Goal: Task Accomplishment & Management: Manage account settings

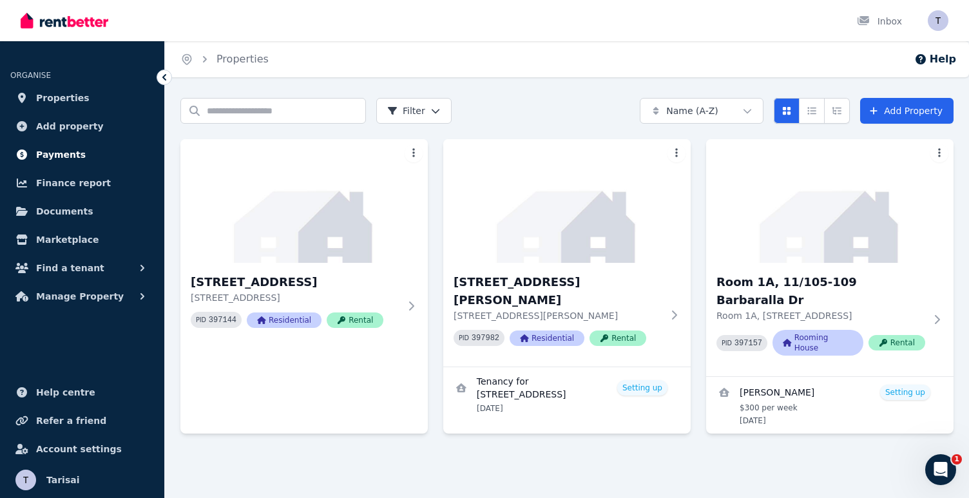
click at [59, 160] on span "Payments" at bounding box center [61, 154] width 50 height 15
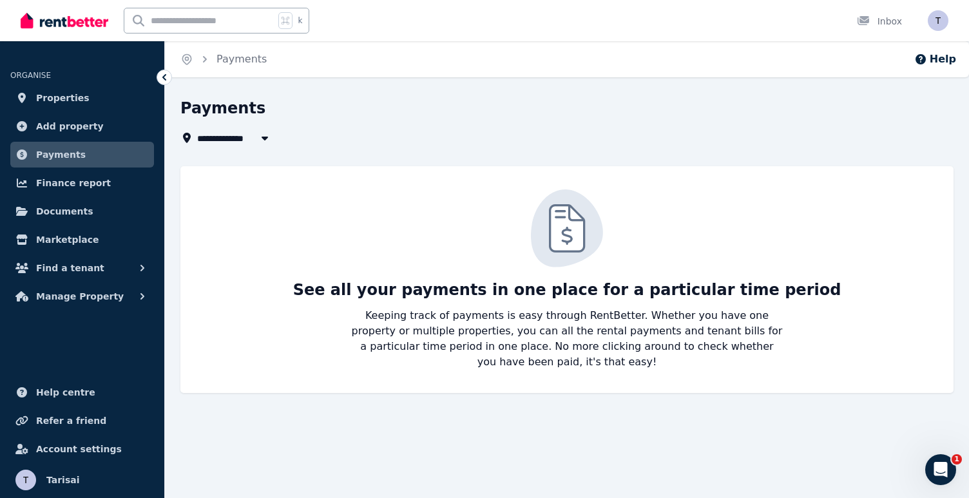
click at [264, 135] on icon "button" at bounding box center [264, 138] width 13 height 10
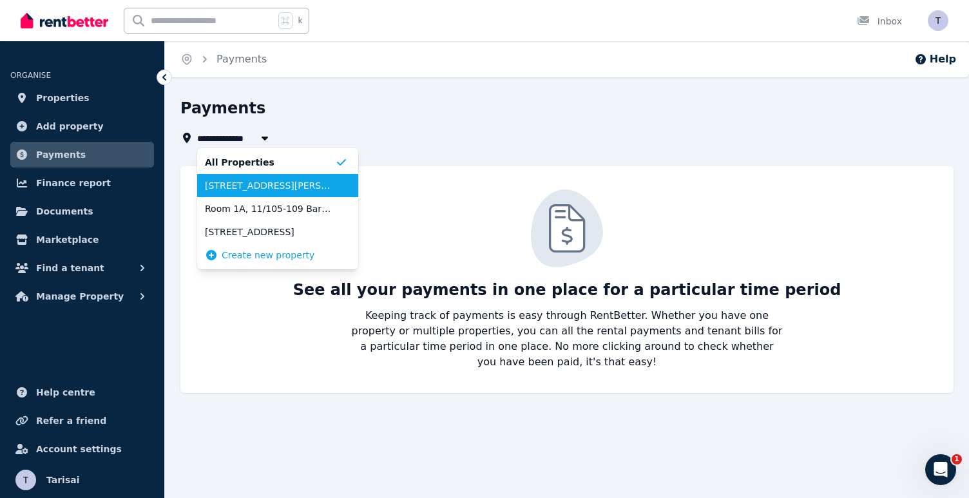
click at [248, 189] on span "[STREET_ADDRESS][PERSON_NAME]" at bounding box center [270, 185] width 130 height 13
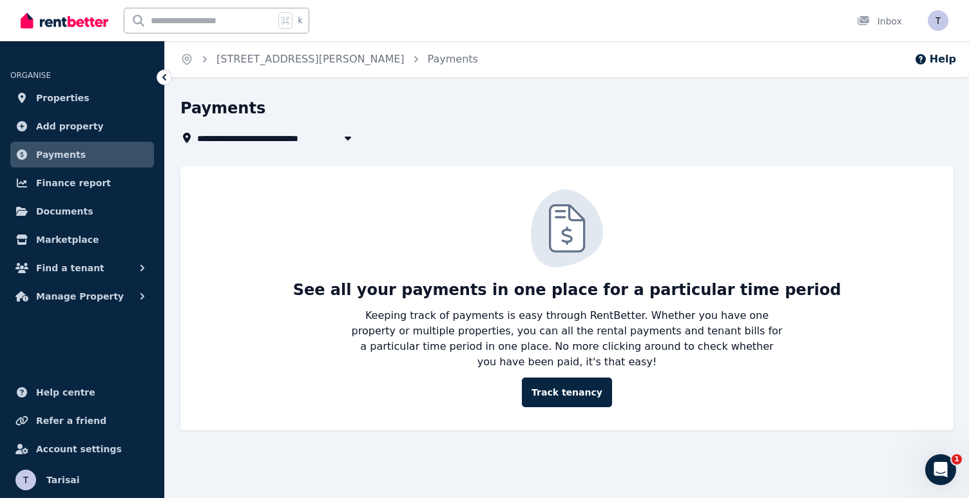
click at [339, 139] on button "button" at bounding box center [347, 137] width 23 height 15
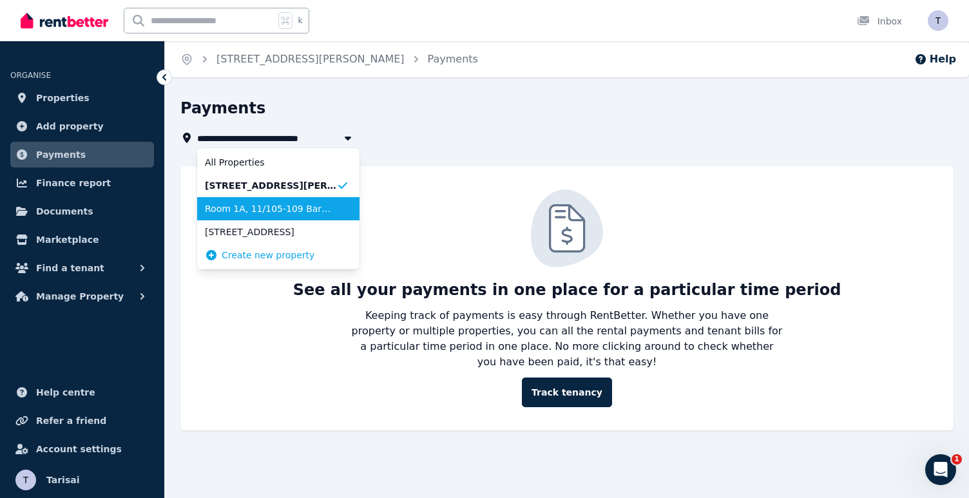
click at [268, 211] on span "Room 1A, 11/105-109 Barbaralla Dr" at bounding box center [270, 208] width 131 height 13
type input "**********"
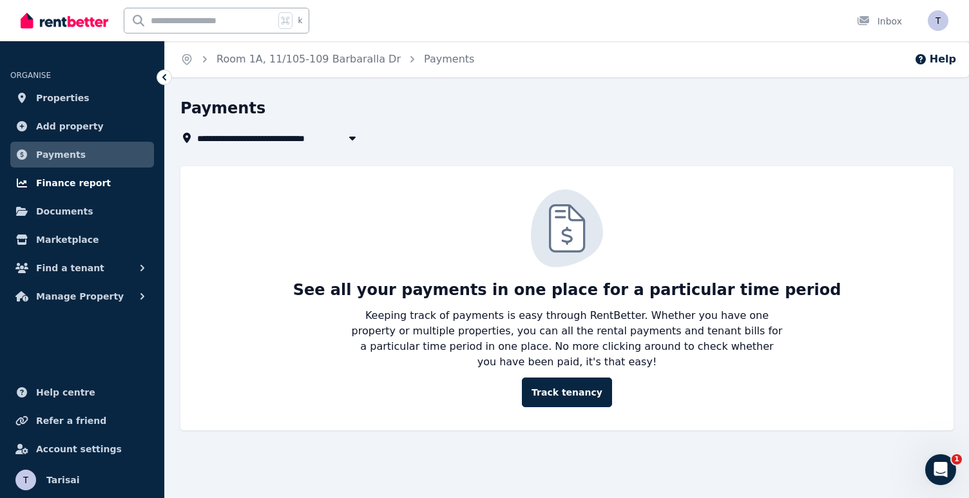
click at [101, 189] on link "Finance report" at bounding box center [82, 183] width 144 height 26
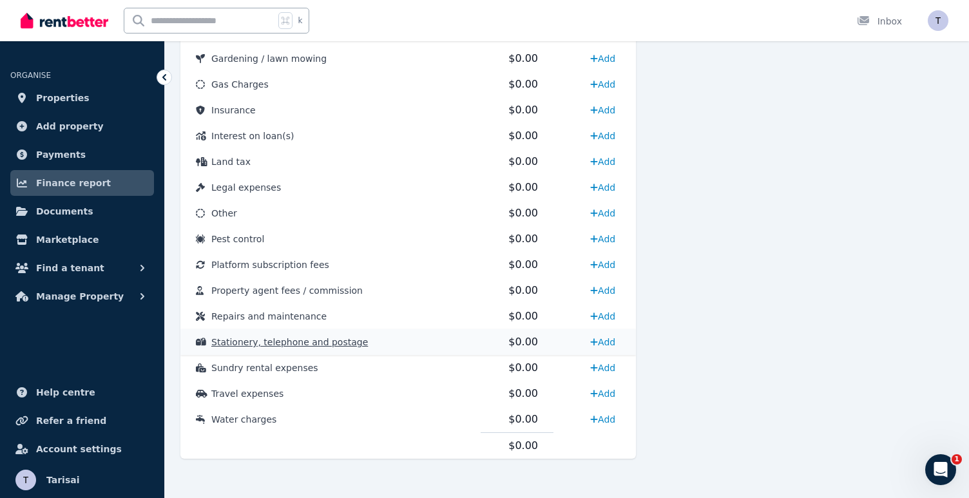
scroll to position [630, 0]
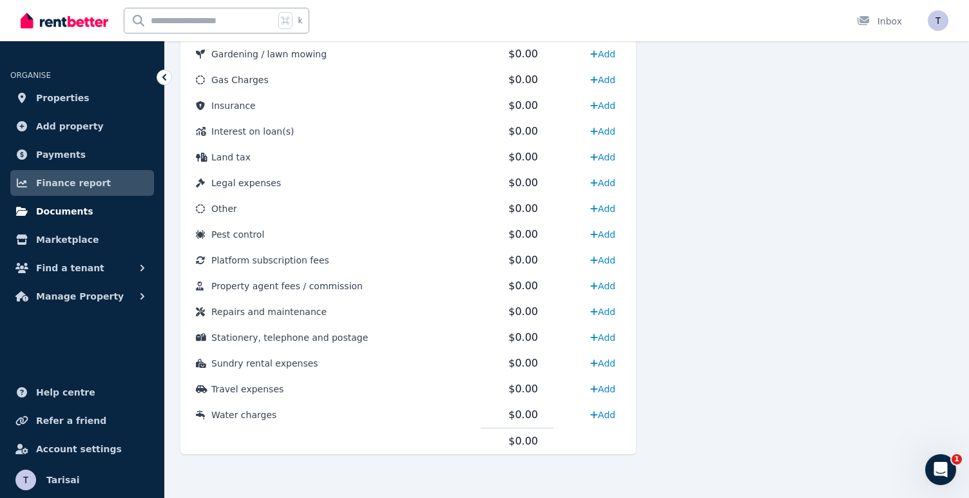
click at [79, 218] on span "Documents" at bounding box center [64, 211] width 57 height 15
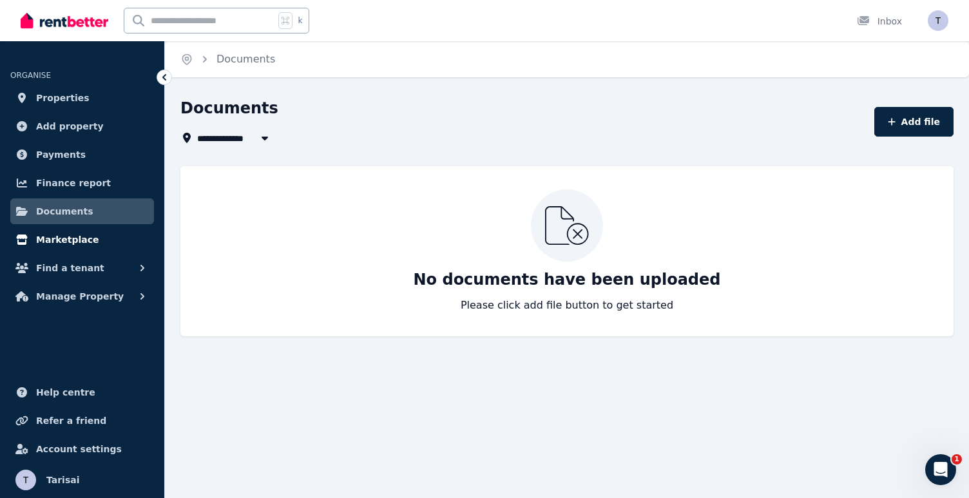
click at [79, 244] on span "Marketplace" at bounding box center [67, 239] width 63 height 15
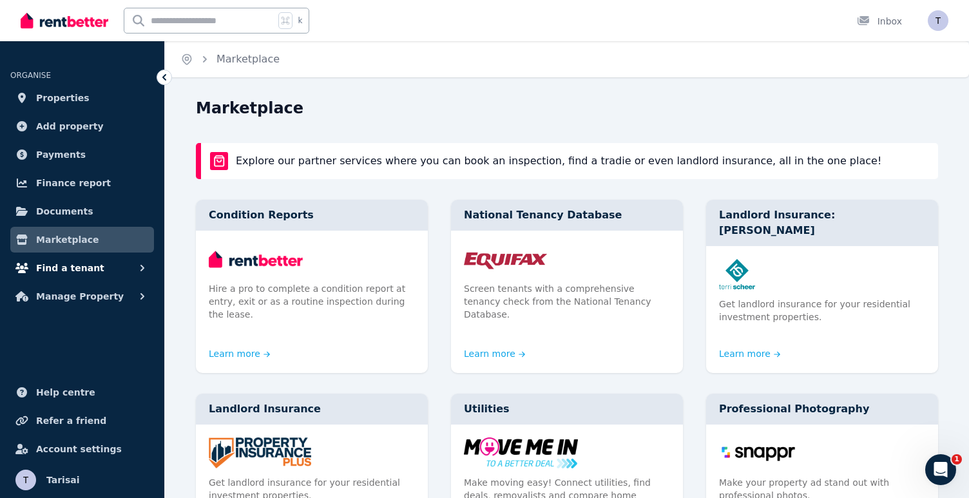
click at [88, 275] on span "Find a tenant" at bounding box center [70, 267] width 68 height 15
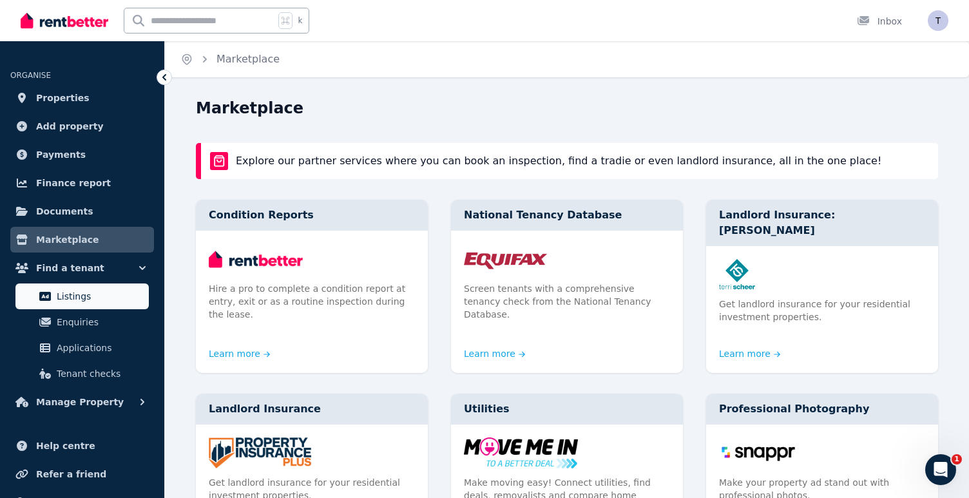
click at [82, 296] on span "Listings" at bounding box center [100, 296] width 87 height 15
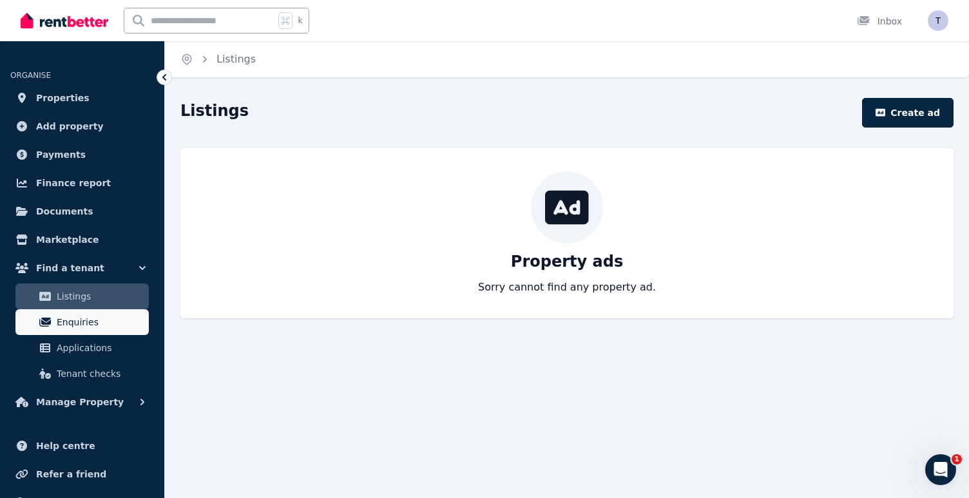
click at [67, 326] on span "Enquiries" at bounding box center [100, 321] width 87 height 15
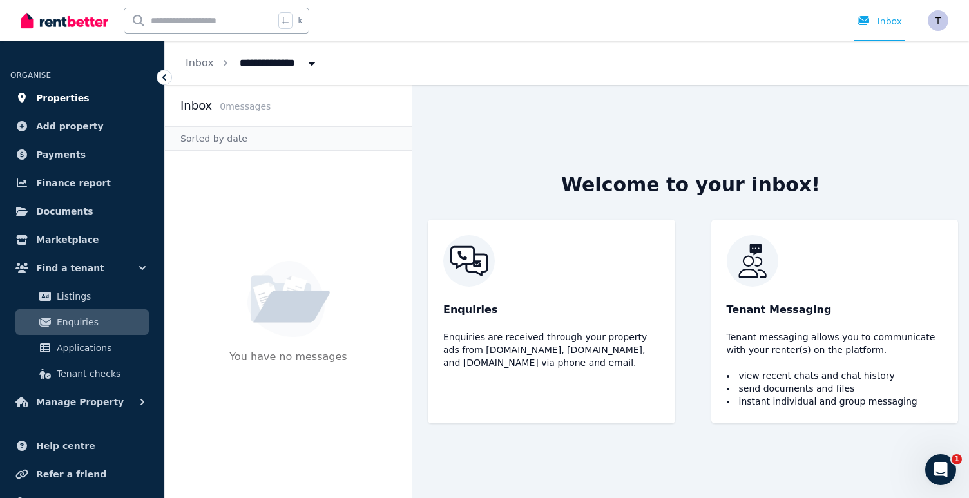
click at [56, 102] on span "Properties" at bounding box center [62, 97] width 53 height 15
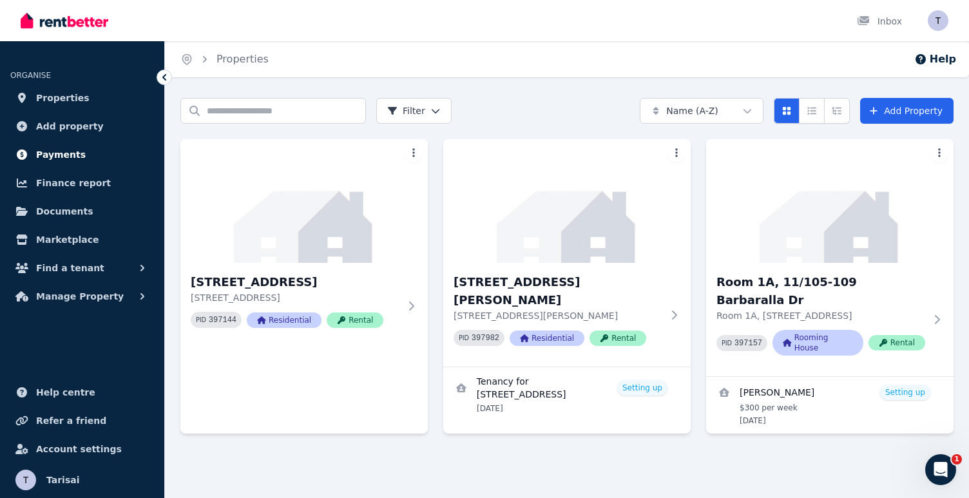
click at [63, 162] on span "Payments" at bounding box center [61, 154] width 50 height 15
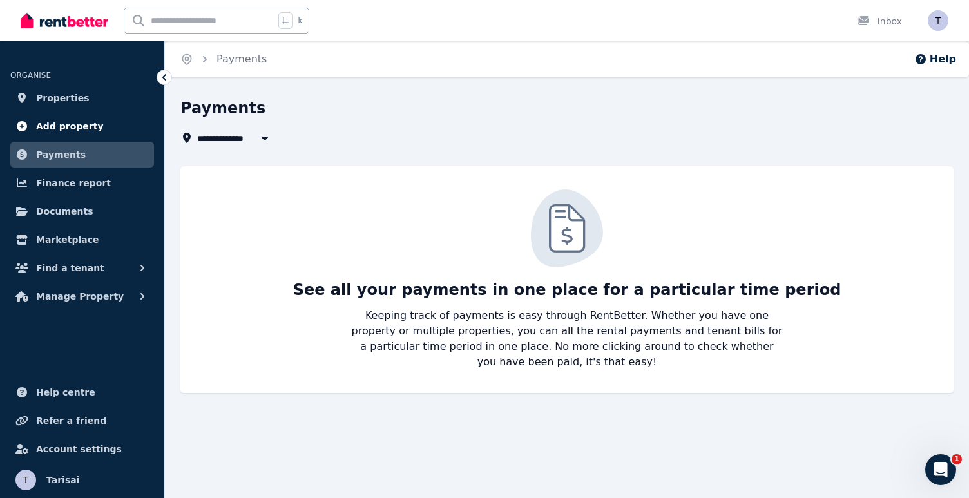
click at [53, 123] on span "Add property" at bounding box center [70, 126] width 68 height 15
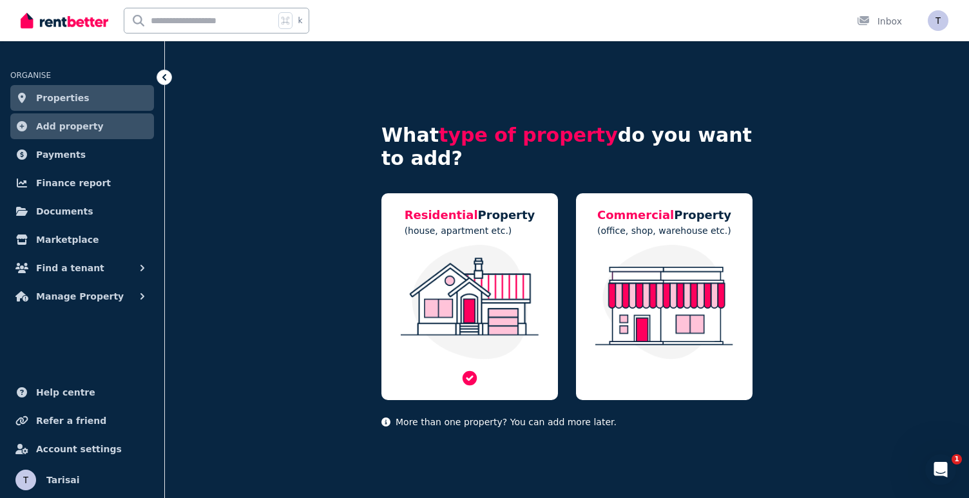
click at [450, 281] on img at bounding box center [469, 302] width 151 height 115
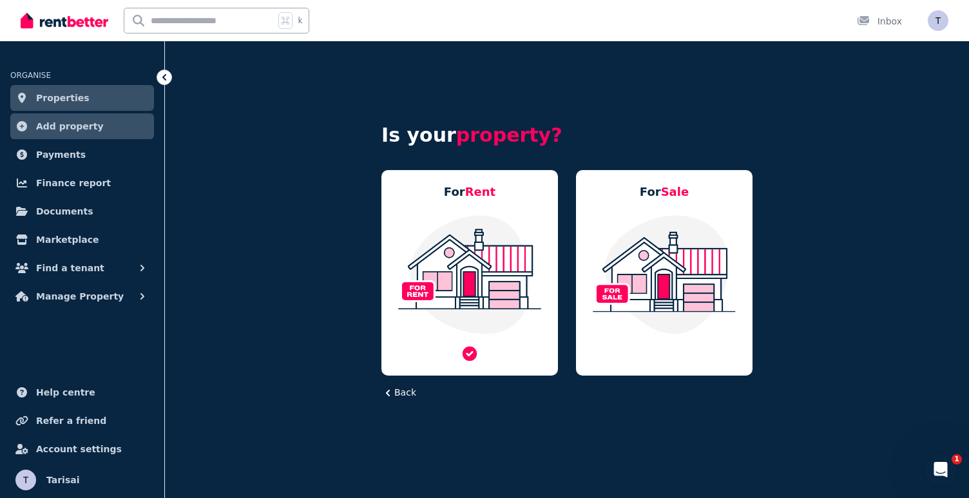
click at [451, 281] on img at bounding box center [469, 274] width 151 height 121
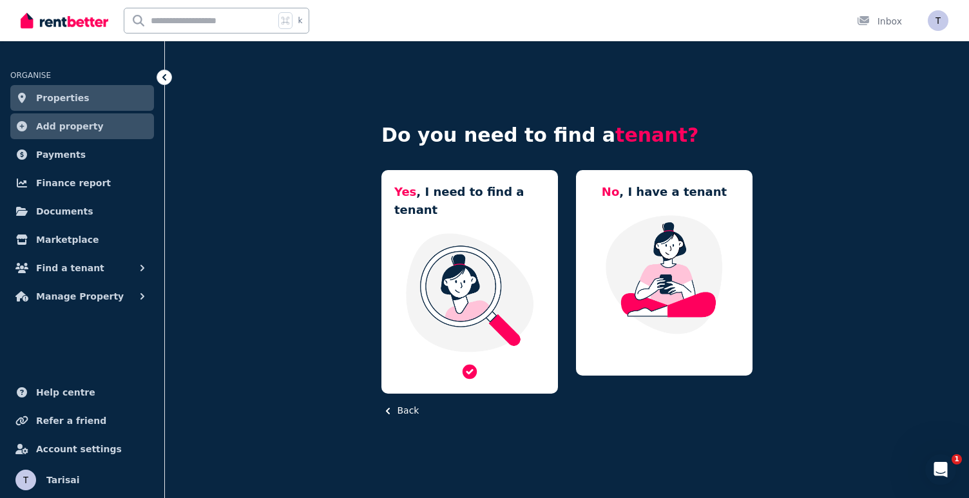
click at [441, 307] on img at bounding box center [469, 292] width 151 height 121
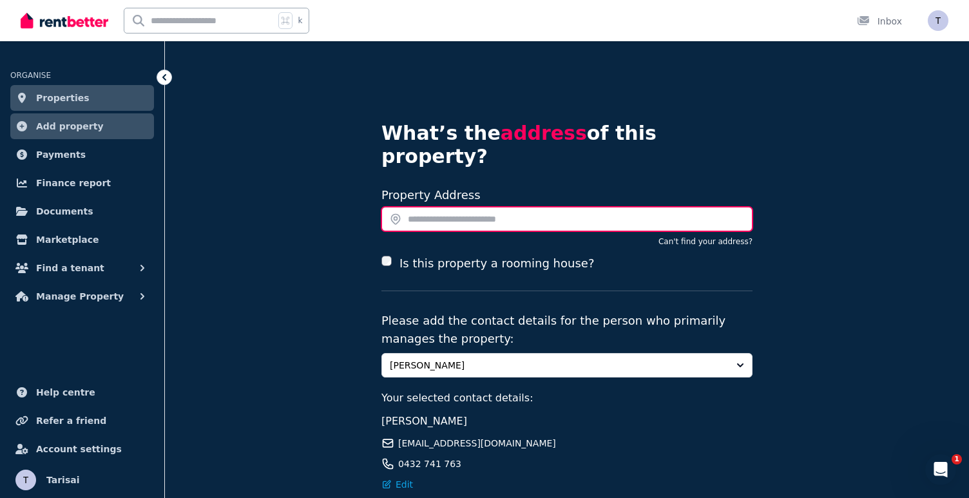
click at [414, 207] on input "text" at bounding box center [567, 219] width 371 height 24
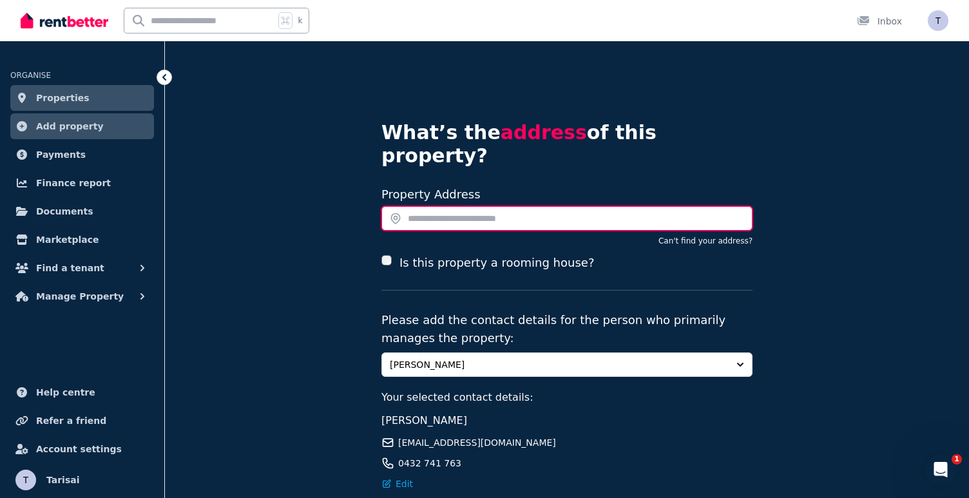
scroll to position [4, 0]
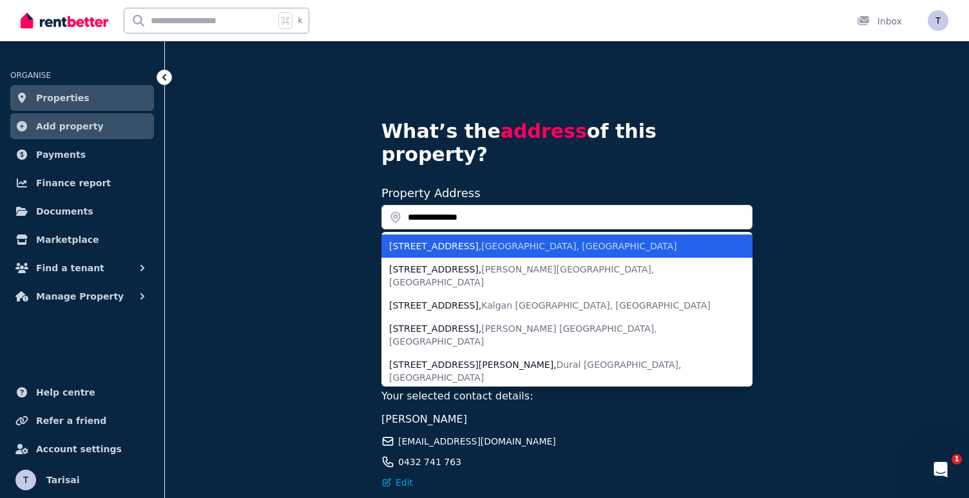
click at [410, 240] on div "[STREET_ADDRESS]" at bounding box center [559, 246] width 340 height 13
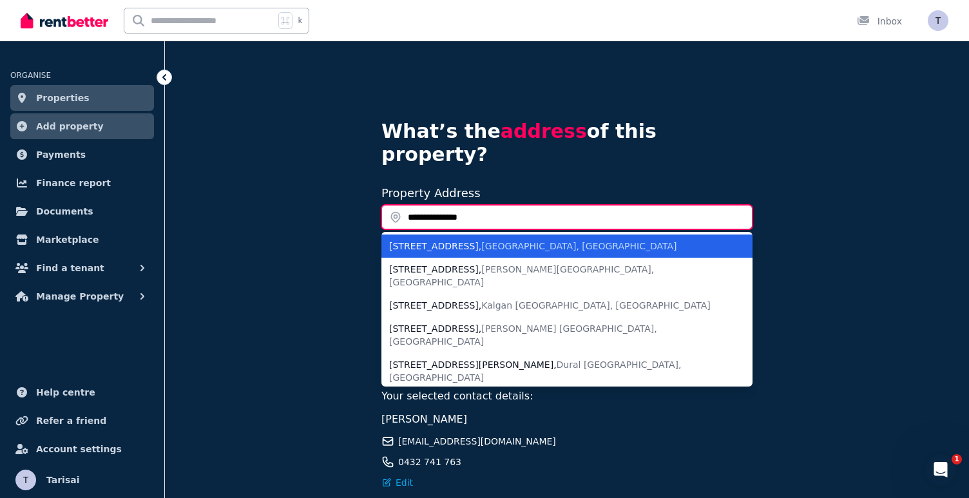
type input "**********"
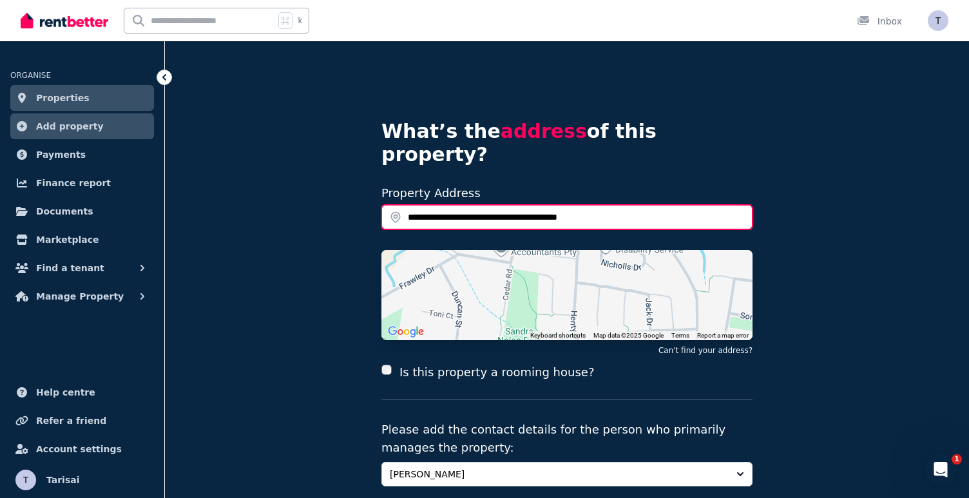
scroll to position [0, 0]
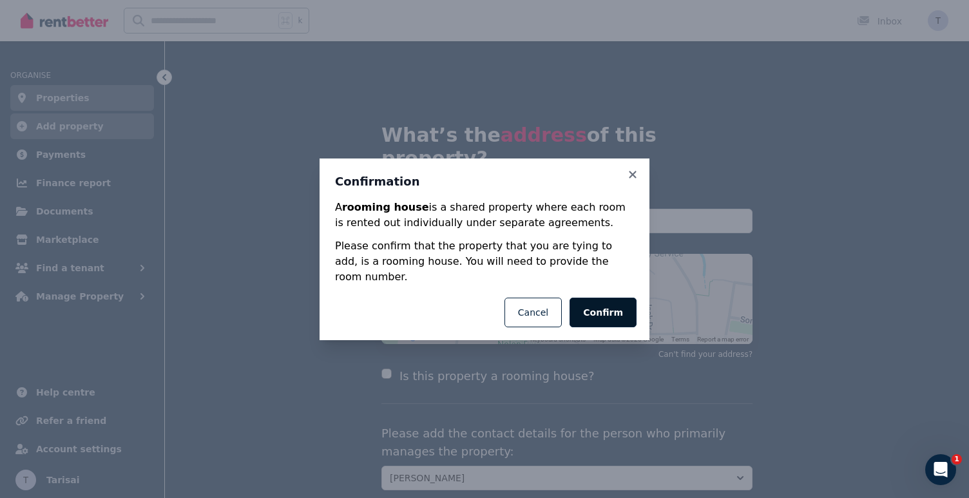
click at [597, 312] on button "Confirm" at bounding box center [603, 313] width 67 height 30
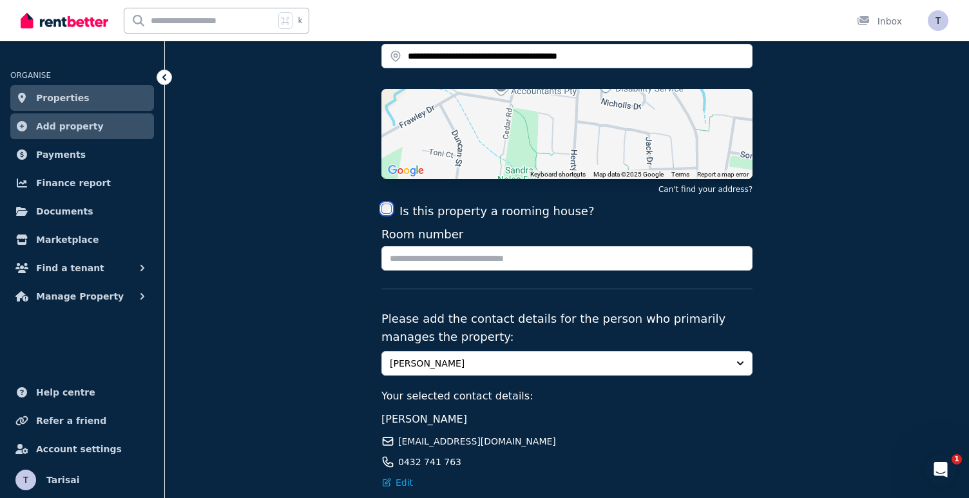
scroll to position [169, 0]
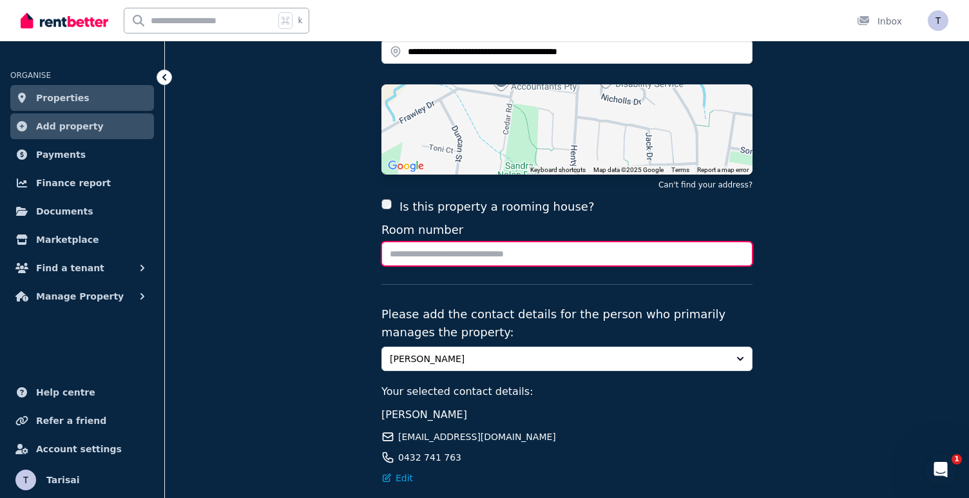
click at [737, 242] on input "Room number" at bounding box center [567, 254] width 371 height 24
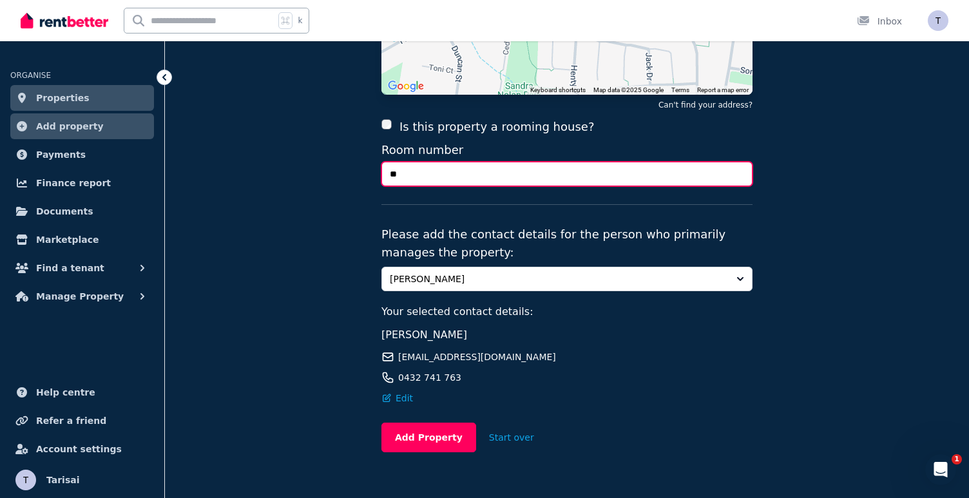
scroll to position [253, 0]
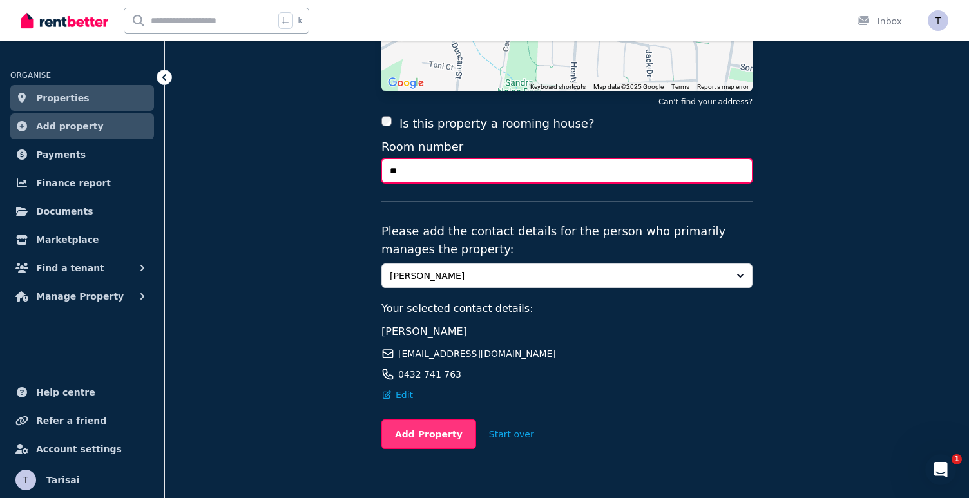
type input "**"
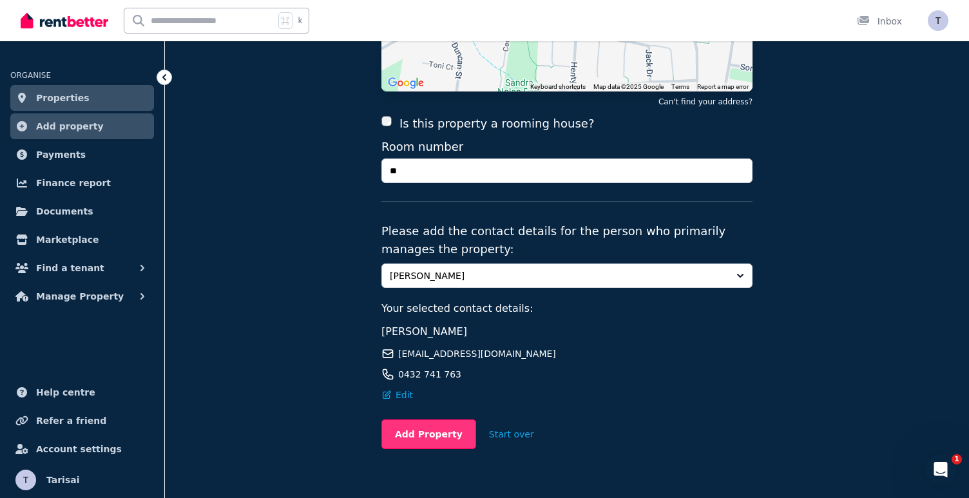
click at [441, 420] on button "Add Property" at bounding box center [429, 435] width 95 height 30
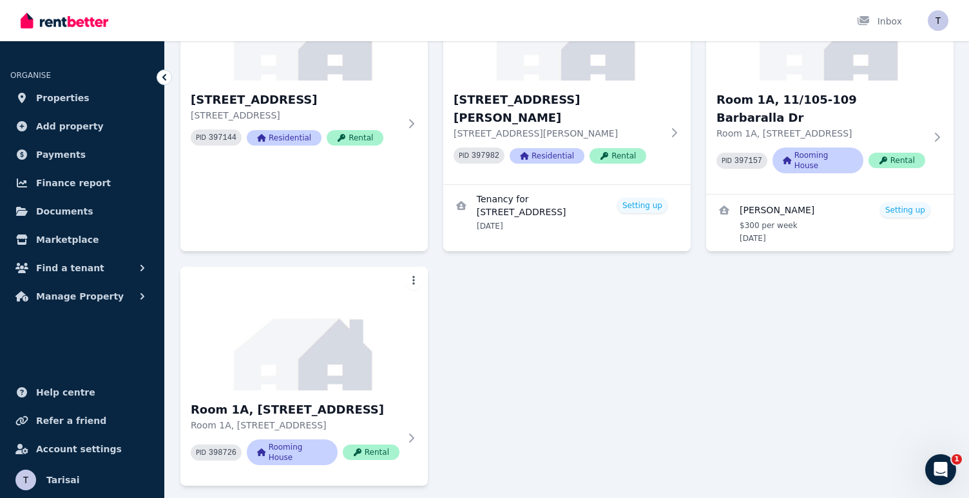
scroll to position [205, 0]
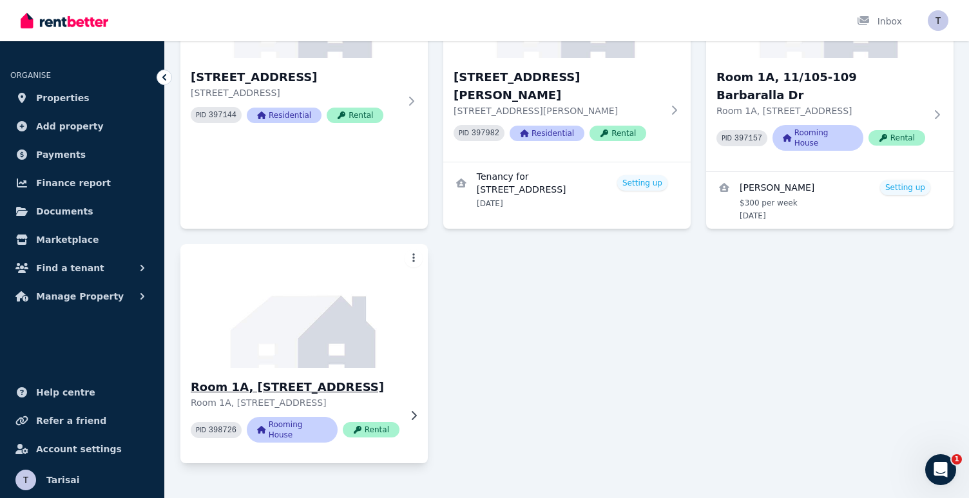
click at [359, 396] on p "Room 1A, 215 Henty Dr, Redbank Plains QLD 4301" at bounding box center [295, 402] width 209 height 13
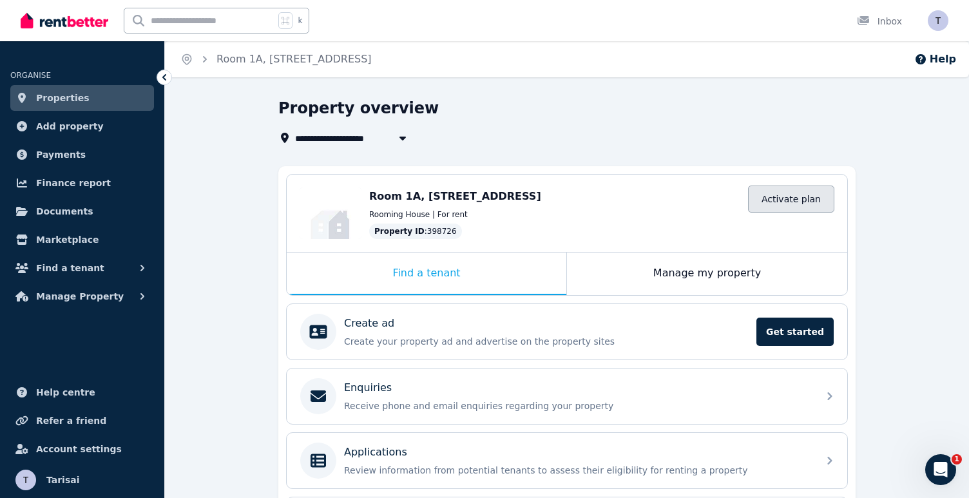
click at [810, 205] on link "Activate plan" at bounding box center [791, 199] width 86 height 27
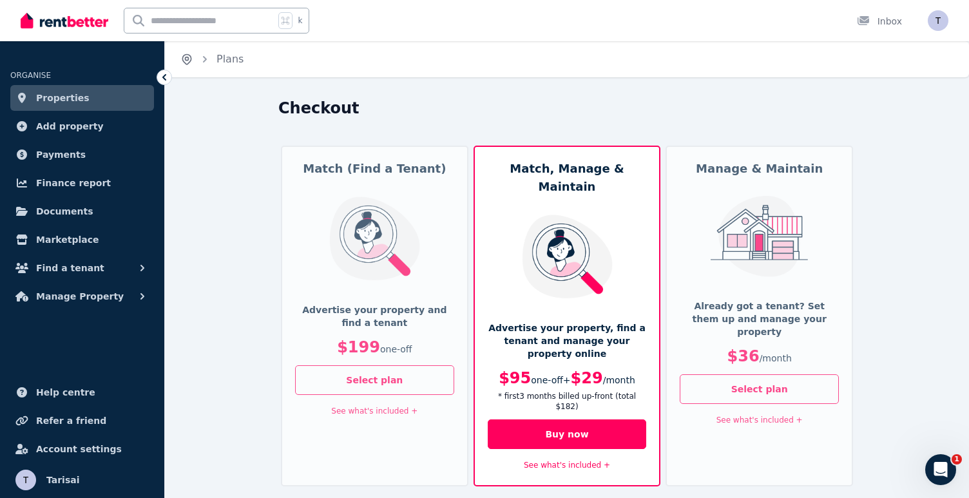
click at [190, 60] on icon "Breadcrumb" at bounding box center [186, 59] width 13 height 13
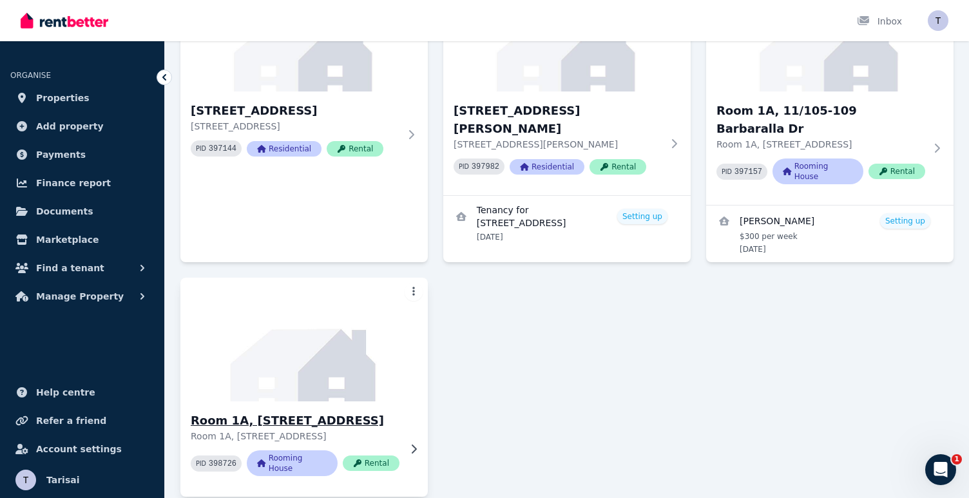
scroll to position [205, 0]
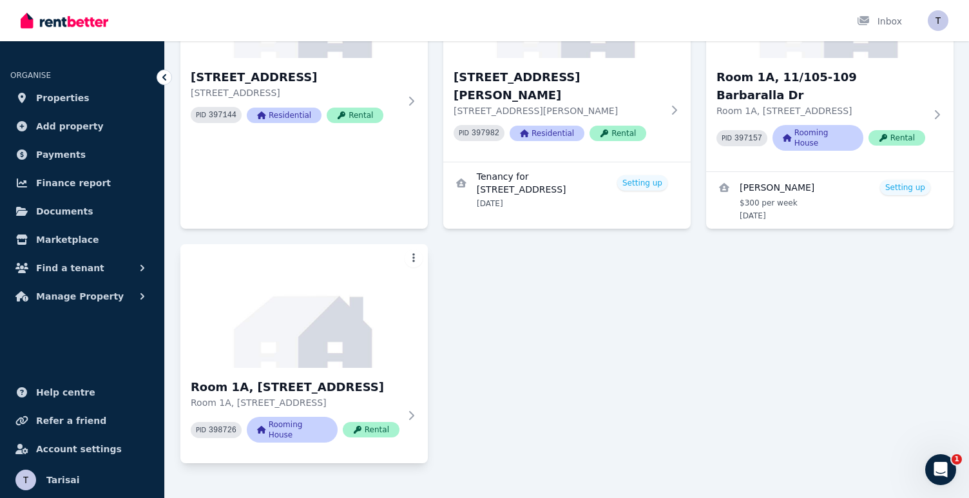
click at [416, 246] on html "Open main menu Inbox Open user menu ORGANISE Properties Add property Payments F…" at bounding box center [484, 44] width 969 height 498
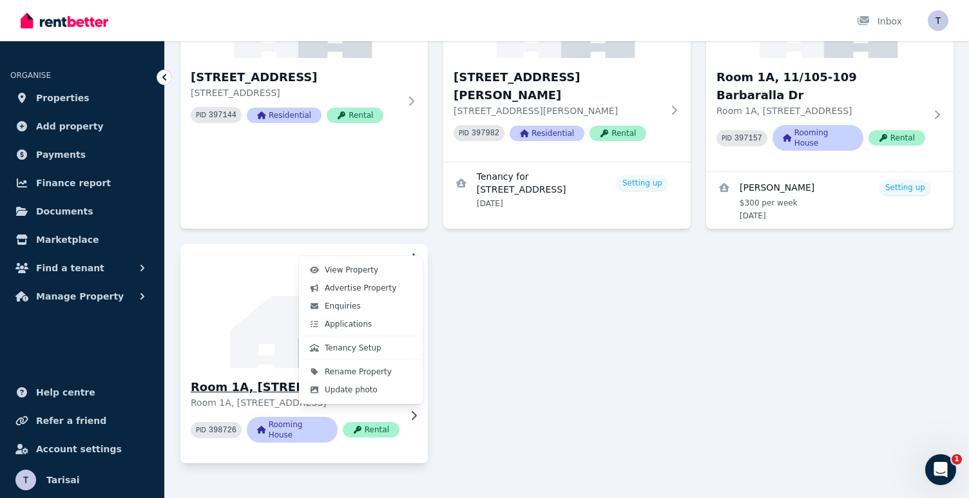
click at [360, 350] on span "Tenancy Setup" at bounding box center [353, 348] width 57 height 10
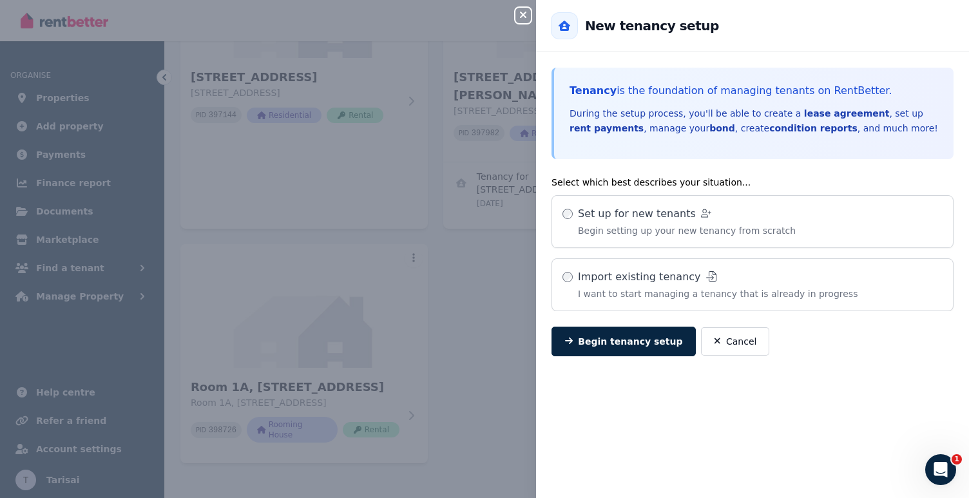
click at [530, 19] on icon "button" at bounding box center [523, 15] width 15 height 10
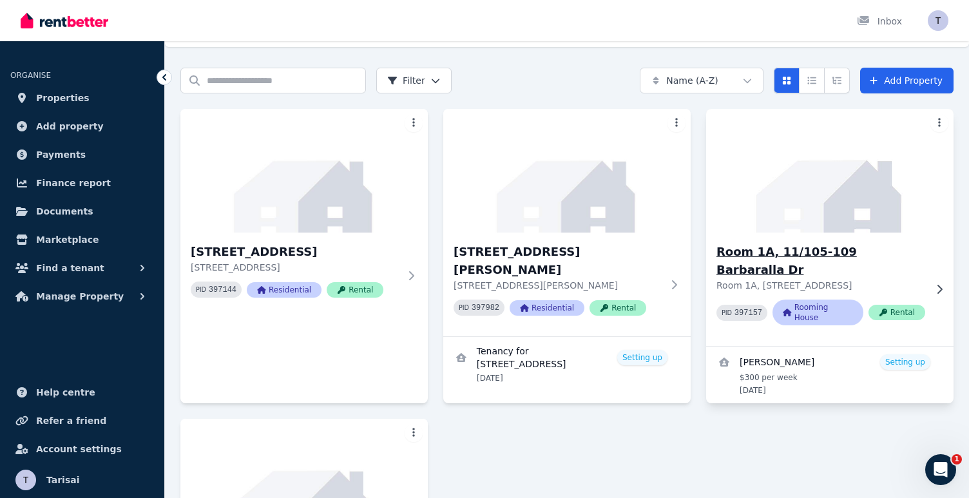
scroll to position [0, 0]
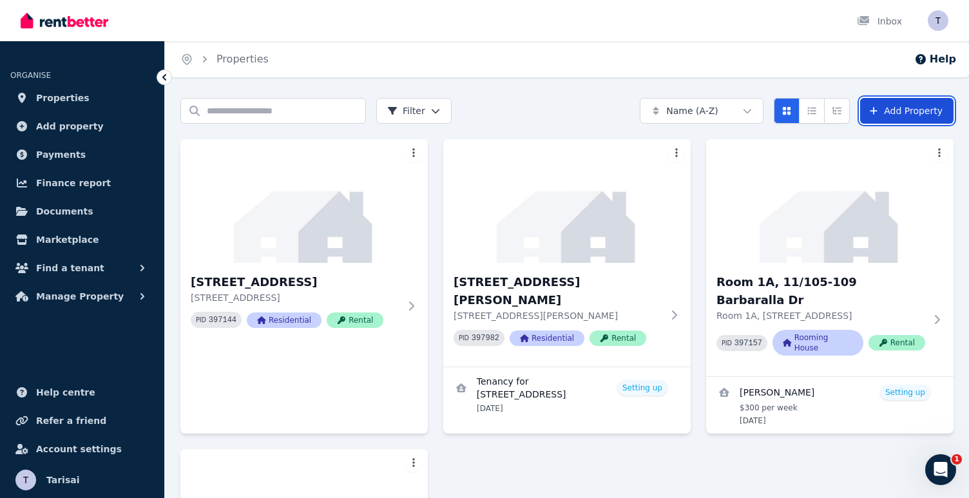
click at [902, 110] on link "Add Property" at bounding box center [906, 111] width 93 height 26
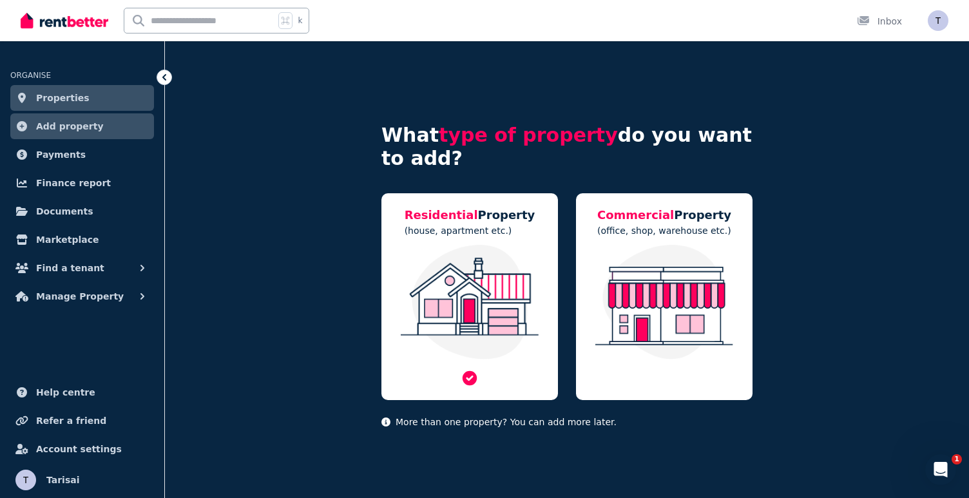
click at [476, 258] on img at bounding box center [469, 302] width 151 height 115
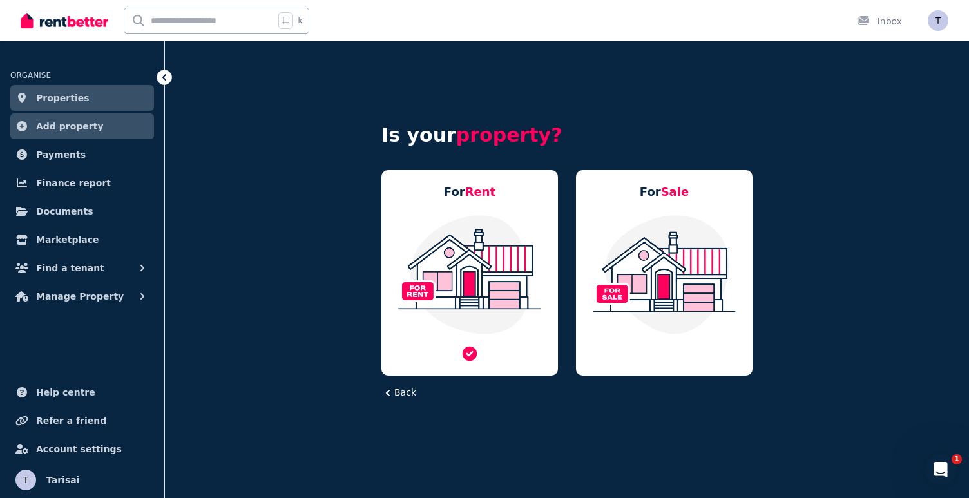
click at [489, 249] on img at bounding box center [469, 274] width 151 height 121
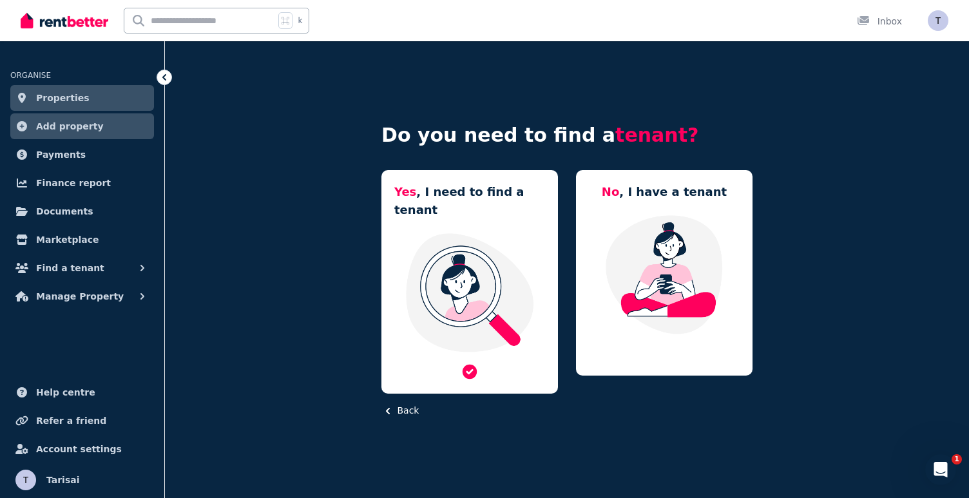
click at [443, 233] on img at bounding box center [469, 292] width 151 height 121
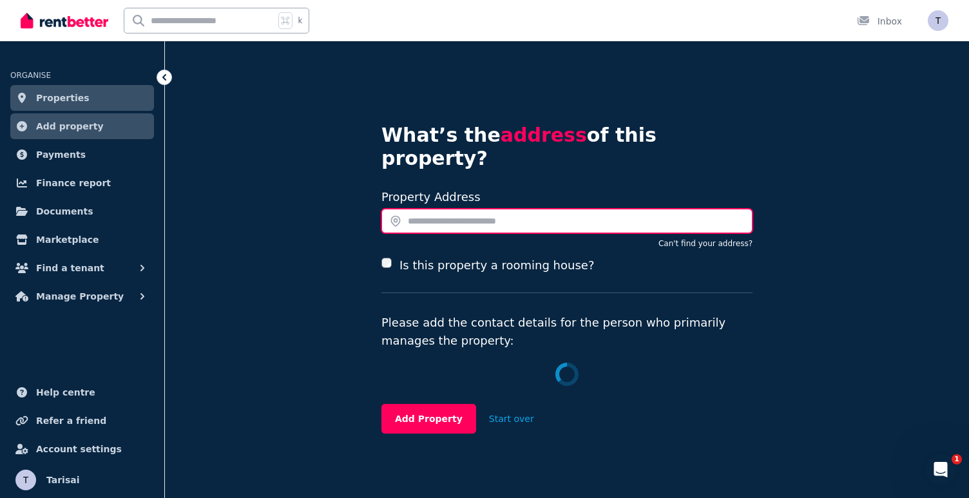
click at [458, 209] on input "text" at bounding box center [567, 221] width 371 height 24
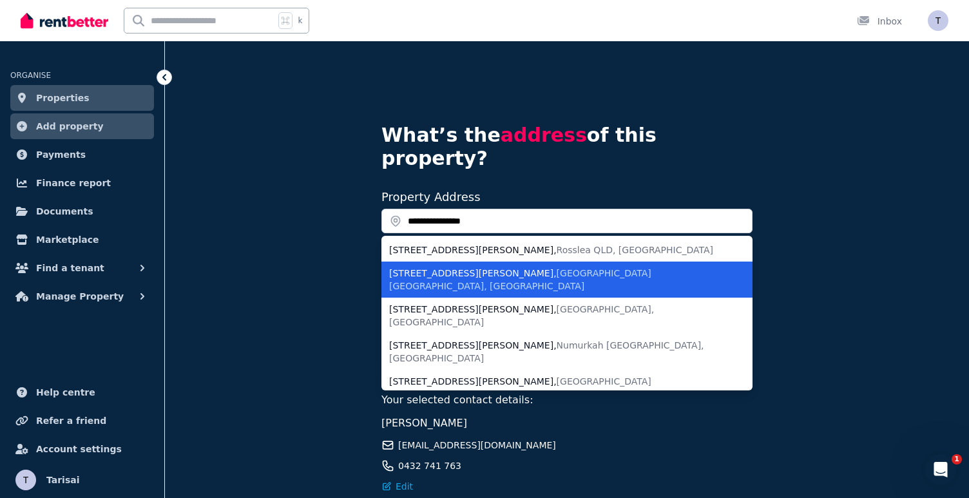
click at [471, 268] on span "Augustine Heights QLD, Australia" at bounding box center [520, 279] width 262 height 23
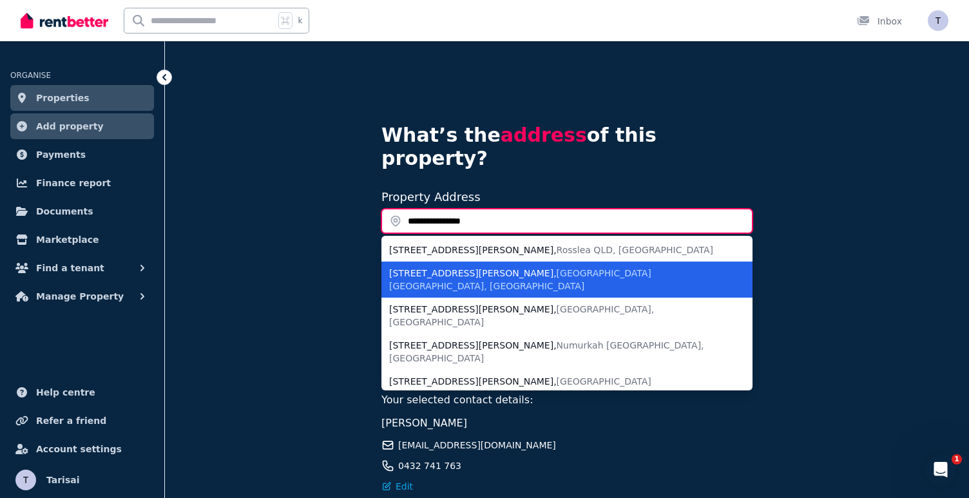
type input "**********"
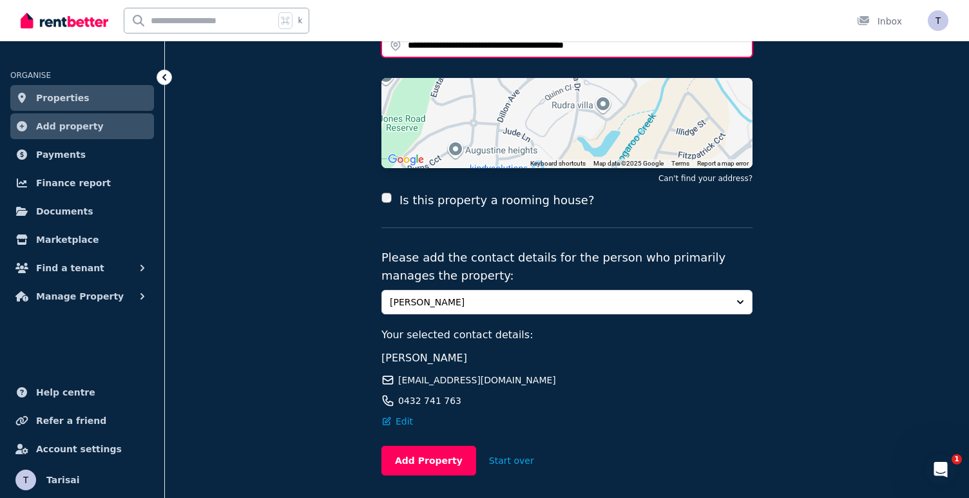
scroll to position [202, 0]
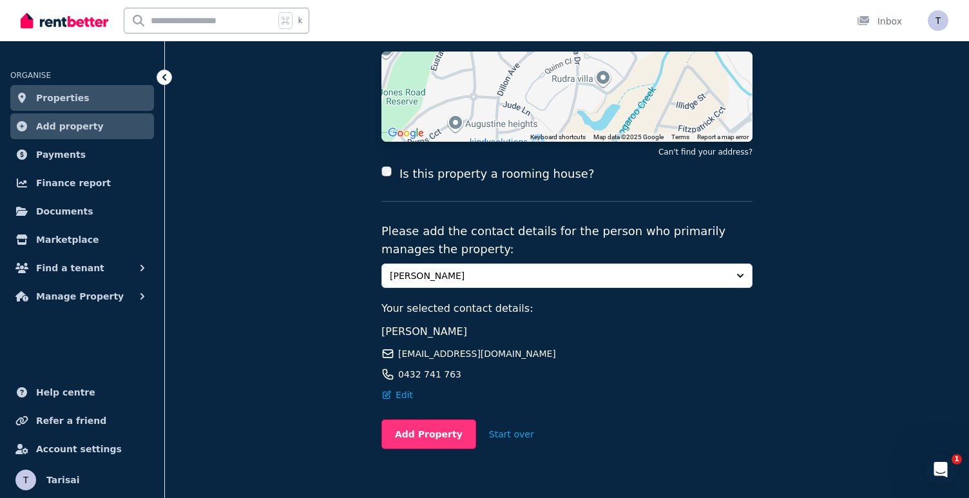
click at [419, 420] on button "Add Property" at bounding box center [429, 435] width 95 height 30
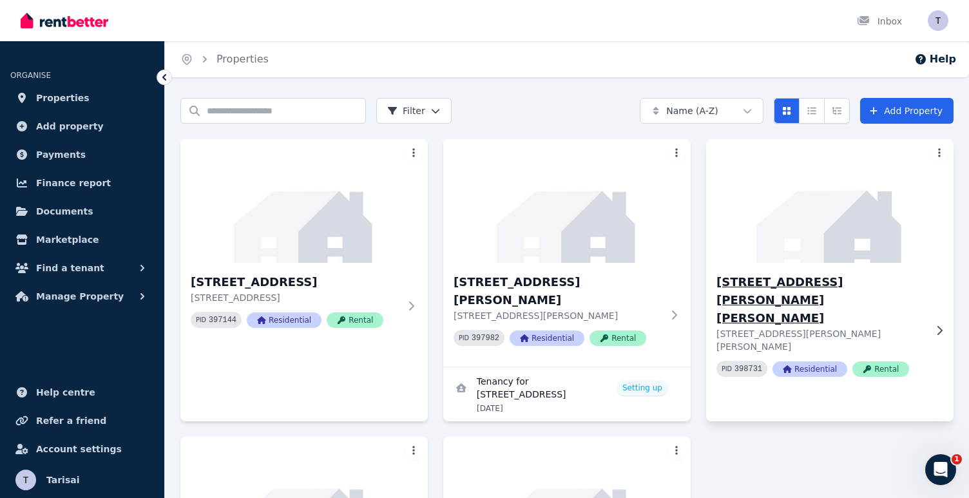
click at [786, 200] on img at bounding box center [830, 201] width 260 height 130
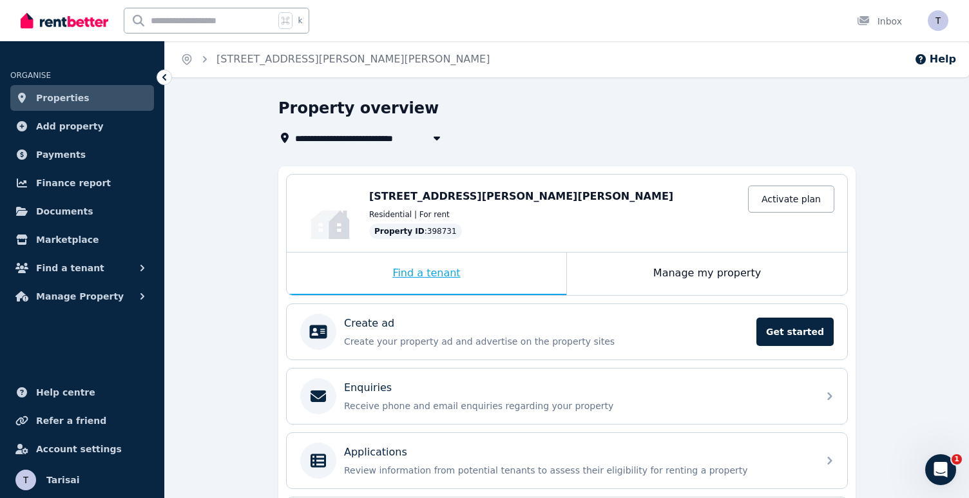
click at [416, 275] on div "Find a tenant" at bounding box center [427, 274] width 280 height 43
click at [786, 200] on link "Activate plan" at bounding box center [791, 199] width 86 height 27
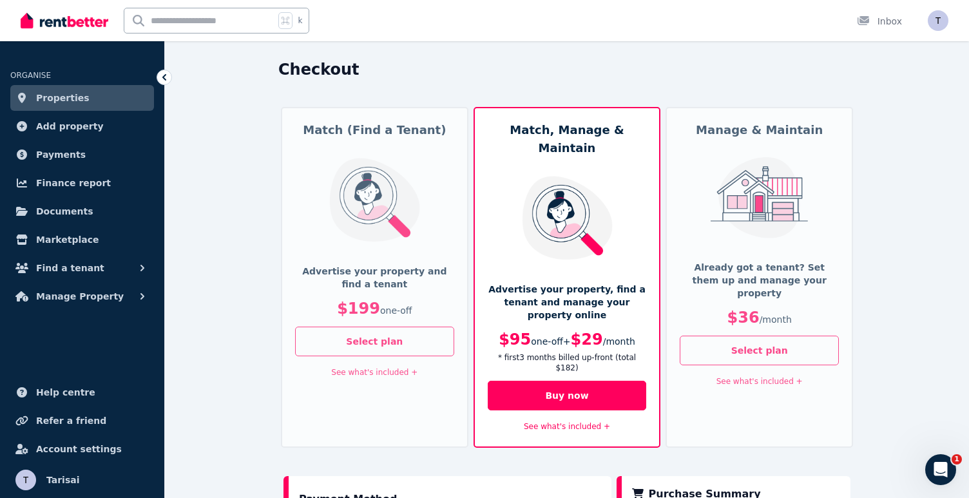
scroll to position [37, 0]
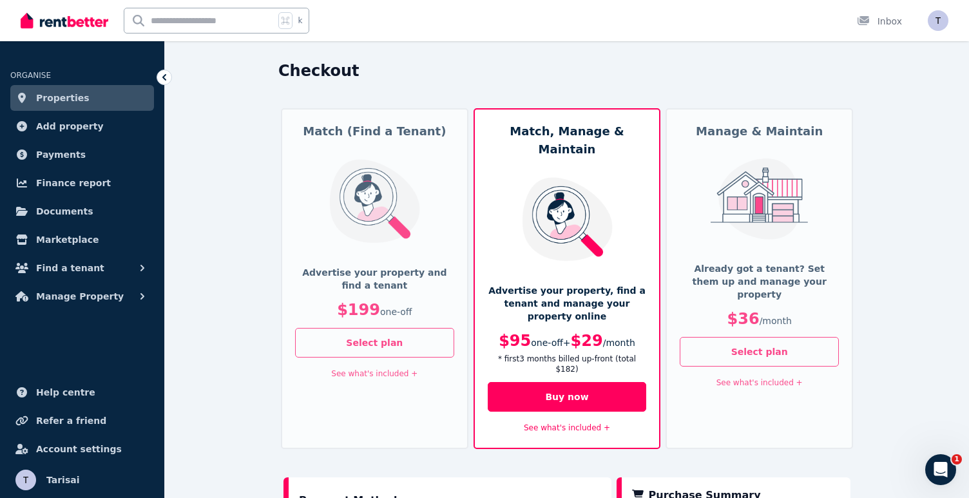
drag, startPoint x: 715, startPoint y: 177, endPoint x: 716, endPoint y: 191, distance: 13.5
click at [714, 177] on img at bounding box center [759, 199] width 106 height 81
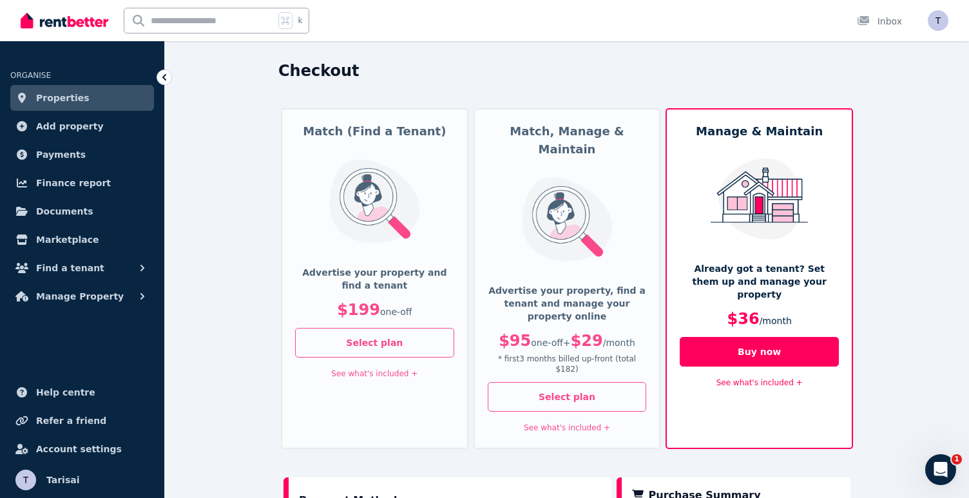
click at [571, 151] on div "Match, Manage & Maintain Advertise your property, find a tenant and manage your…" at bounding box center [568, 278] width 188 height 341
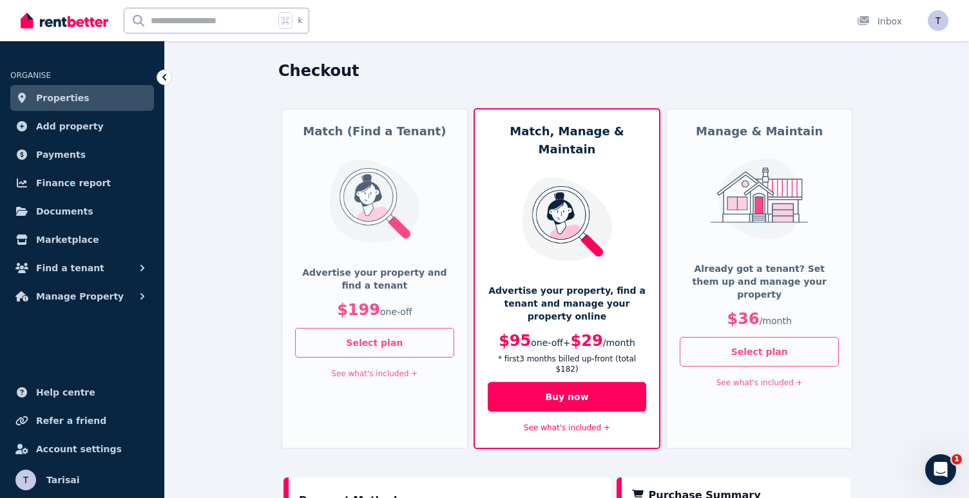
click at [407, 162] on img at bounding box center [375, 201] width 106 height 85
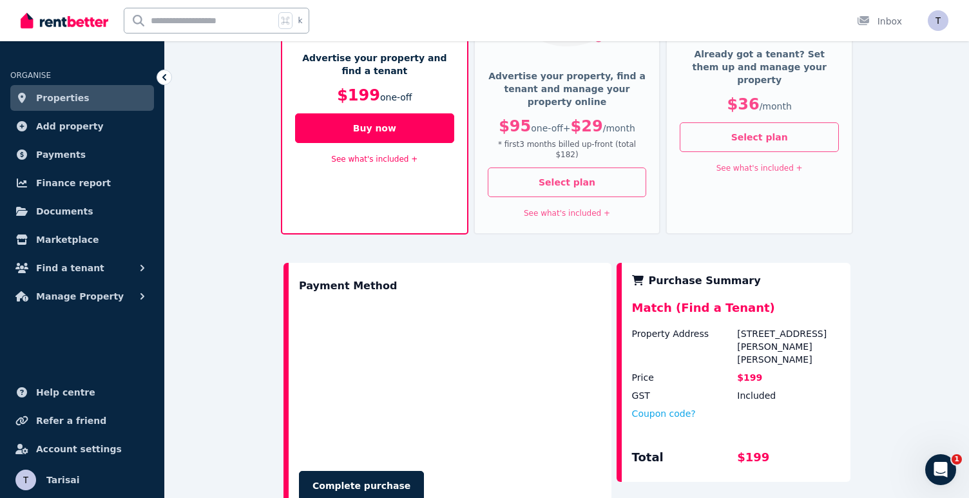
scroll to position [254, 0]
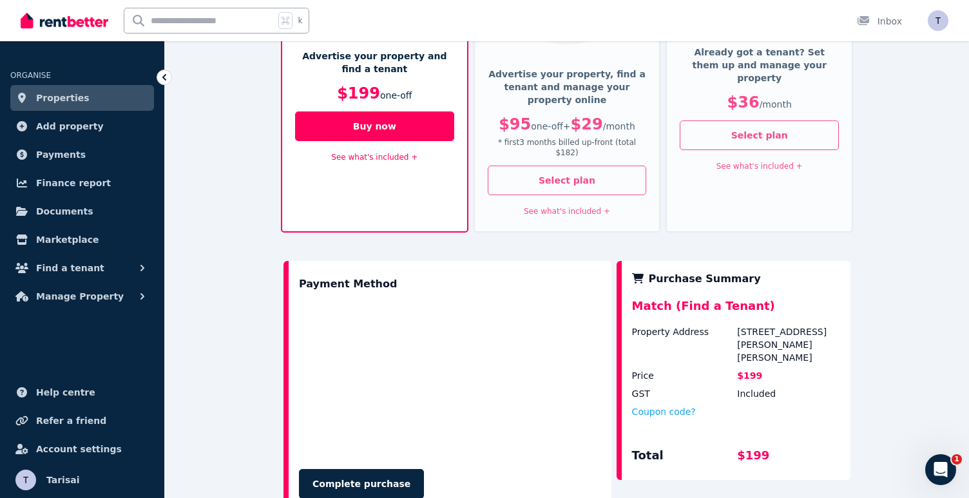
click at [391, 159] on link "See what's included +" at bounding box center [374, 157] width 86 height 9
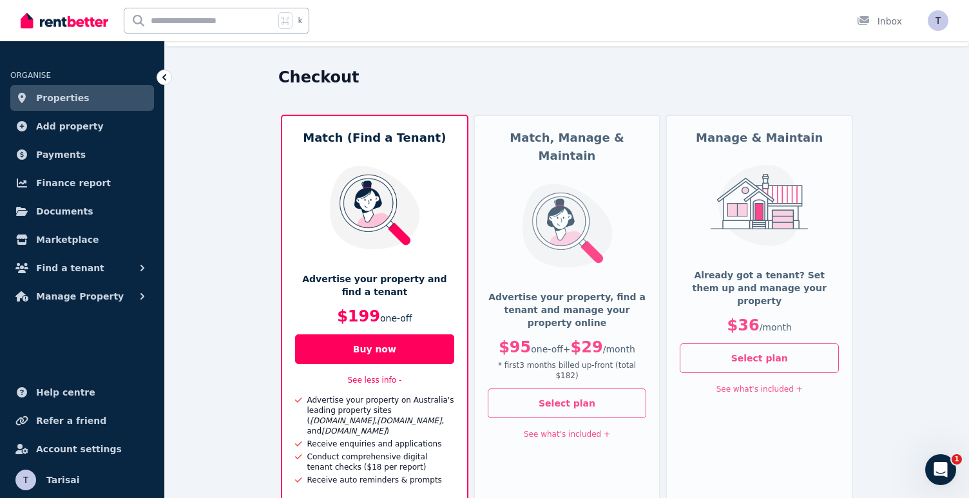
scroll to position [0, 0]
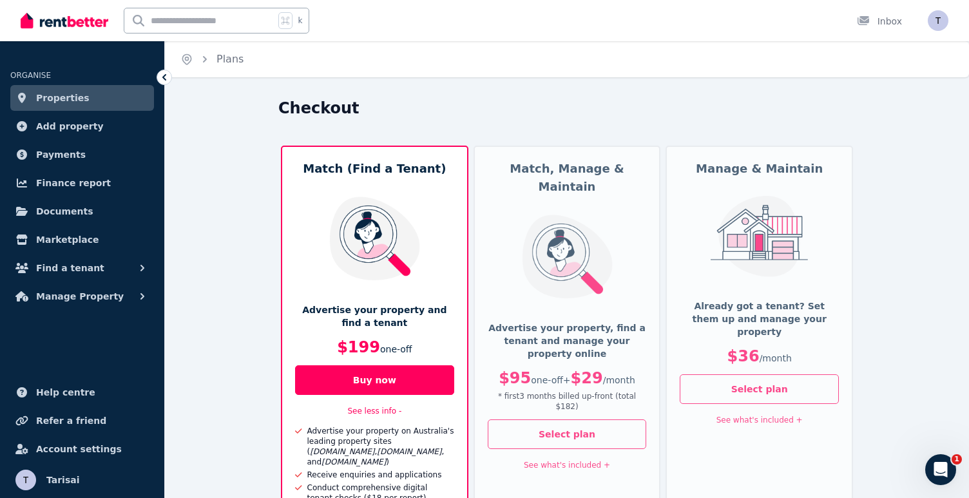
click at [546, 182] on div "Match, Manage & Maintain Advertise your property, find a tenant and manage your…" at bounding box center [568, 339] width 188 height 387
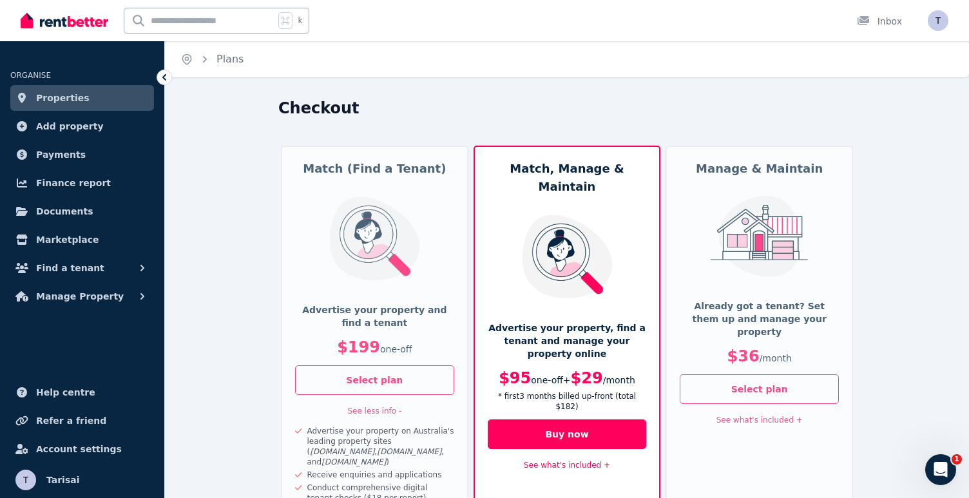
click at [741, 157] on div "Manage & Maintain Already got a tenant? Set them up and manage your property $3…" at bounding box center [760, 339] width 188 height 387
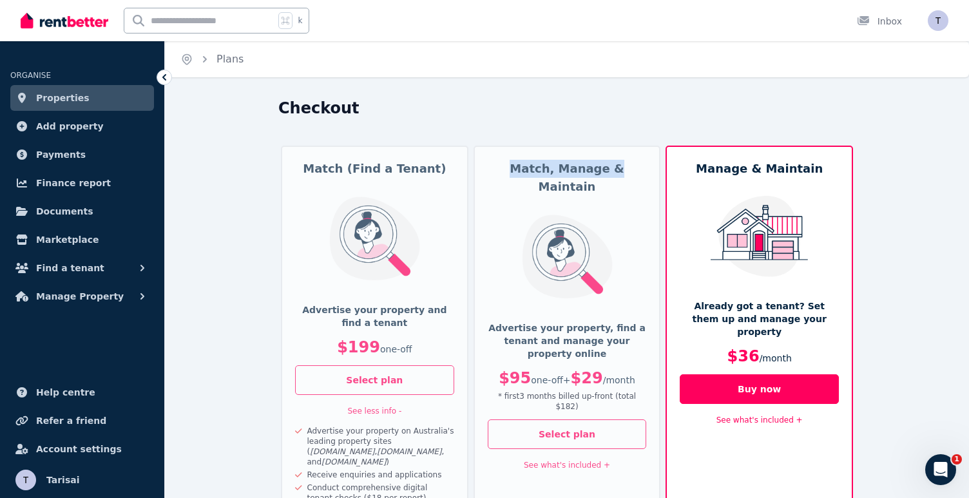
click at [588, 160] on h5 "Match, Manage & Maintain" at bounding box center [567, 178] width 159 height 36
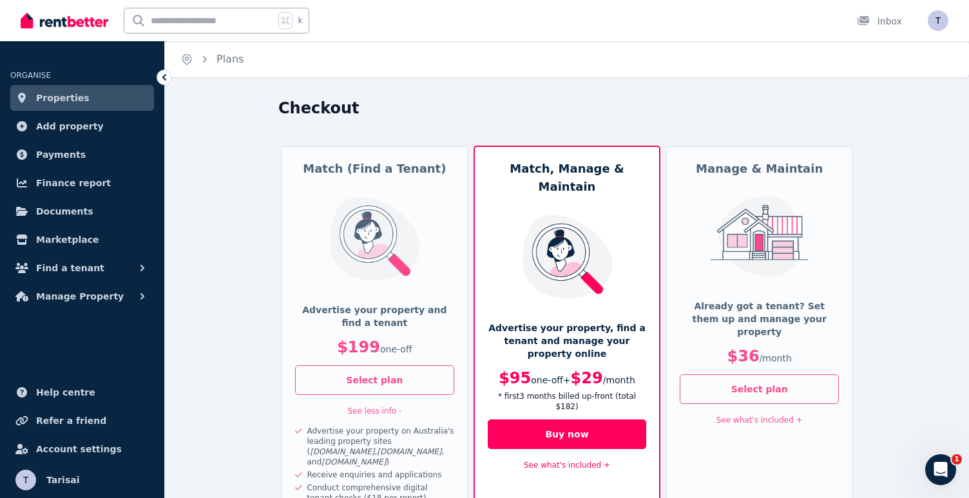
click at [603, 180] on div "Match, Manage & Maintain Advertise your property, find a tenant and manage your…" at bounding box center [568, 339] width 188 height 387
click at [190, 60] on icon "Breadcrumb" at bounding box center [186, 59] width 13 height 13
